Goal: Information Seeking & Learning: Check status

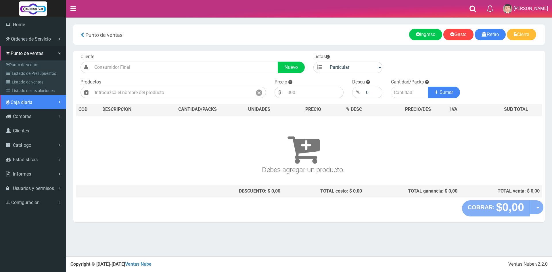
click at [20, 100] on span "Caja diaria" at bounding box center [22, 101] width 22 height 5
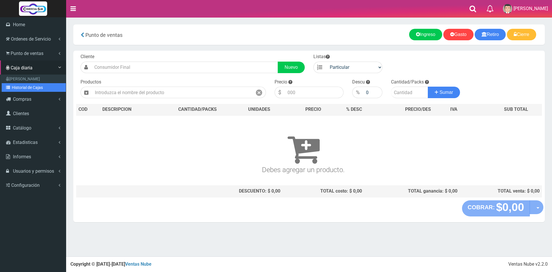
click at [20, 87] on link "Historial de Cajas" at bounding box center [34, 87] width 64 height 9
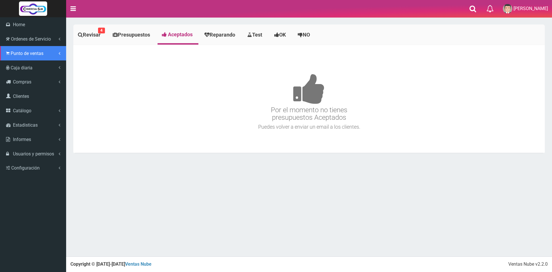
click at [21, 55] on span "Punto de ventas" at bounding box center [27, 53] width 33 height 5
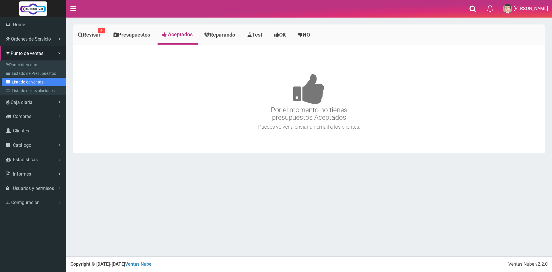
click at [27, 81] on link "Listado de ventas" at bounding box center [34, 82] width 64 height 9
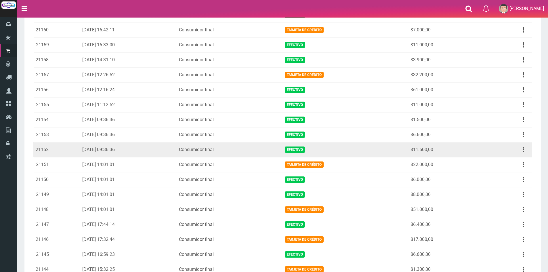
scroll to position [115, 0]
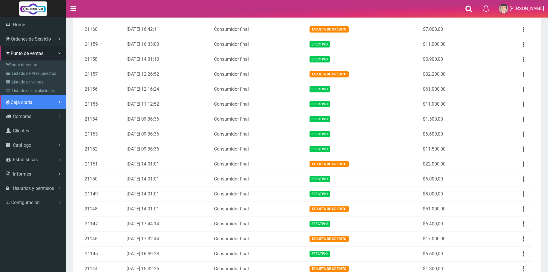
click at [31, 98] on link "Caja diaria" at bounding box center [33, 102] width 66 height 14
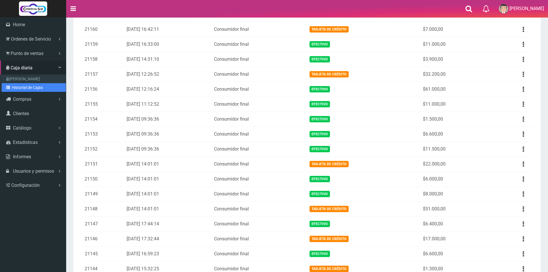
click at [32, 88] on link "Historial de Cajas" at bounding box center [34, 87] width 64 height 9
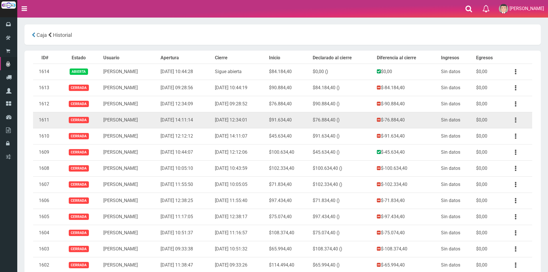
click at [513, 118] on button "button" at bounding box center [515, 120] width 13 height 10
click at [501, 129] on link "Ver" at bounding box center [498, 134] width 45 height 13
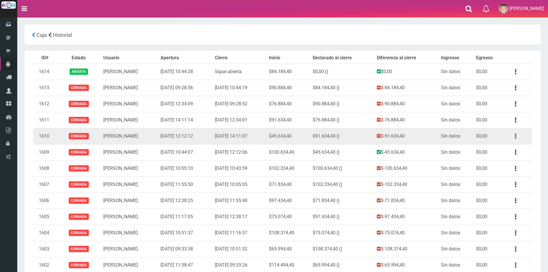
click at [518, 135] on button "button" at bounding box center [515, 136] width 13 height 10
click at [502, 150] on link "Ver" at bounding box center [498, 150] width 45 height 13
click at [515, 134] on icon "button" at bounding box center [515, 136] width 1 height 10
click at [511, 146] on link "Ver" at bounding box center [498, 150] width 45 height 13
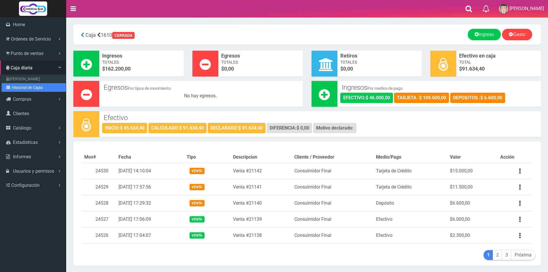
click at [25, 85] on link "Historial de Cajas" at bounding box center [34, 87] width 64 height 9
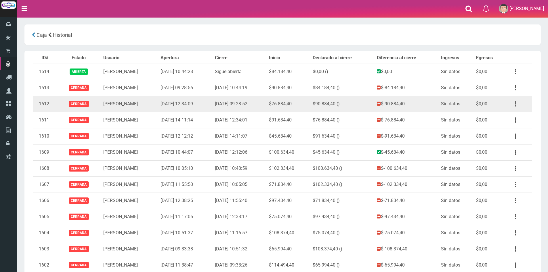
click at [514, 105] on button "button" at bounding box center [515, 104] width 13 height 10
click at [503, 117] on link "Ver" at bounding box center [498, 118] width 45 height 13
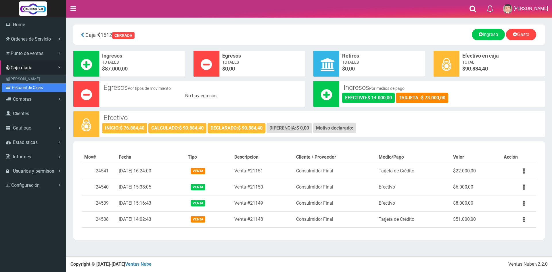
click at [32, 84] on link "Historial de Cajas" at bounding box center [34, 87] width 64 height 9
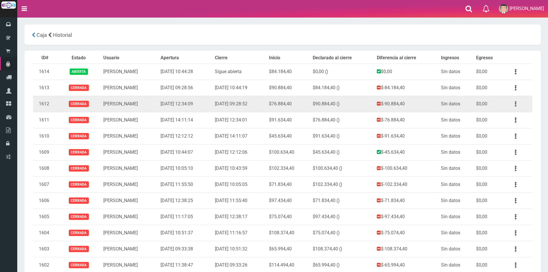
click at [517, 104] on button "button" at bounding box center [515, 104] width 13 height 10
click at [508, 112] on link "Ver" at bounding box center [498, 118] width 45 height 13
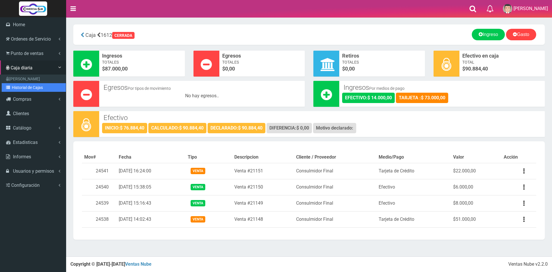
click at [26, 88] on link "Historial de Cajas" at bounding box center [34, 87] width 64 height 9
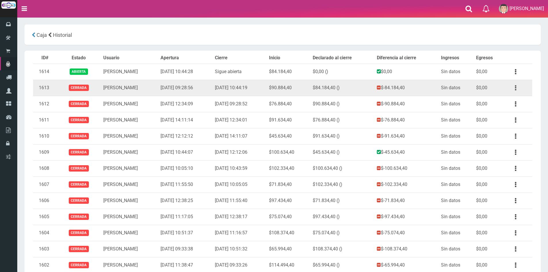
click at [513, 86] on button "button" at bounding box center [515, 88] width 13 height 10
click at [503, 103] on link "Ver" at bounding box center [498, 101] width 45 height 13
